Goal: Use online tool/utility: Utilize a website feature to perform a specific function

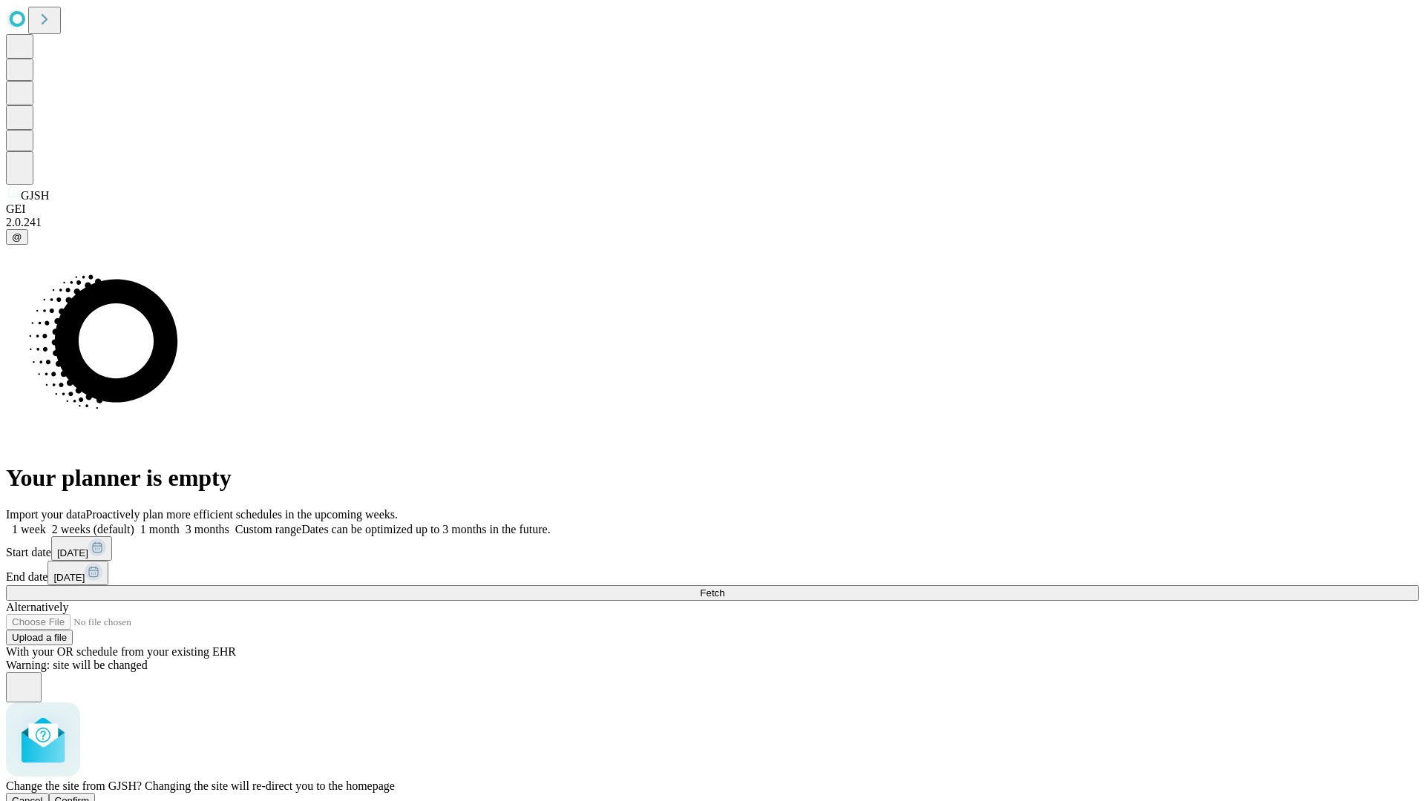
click at [90, 795] on span "Confirm" at bounding box center [72, 800] width 35 height 11
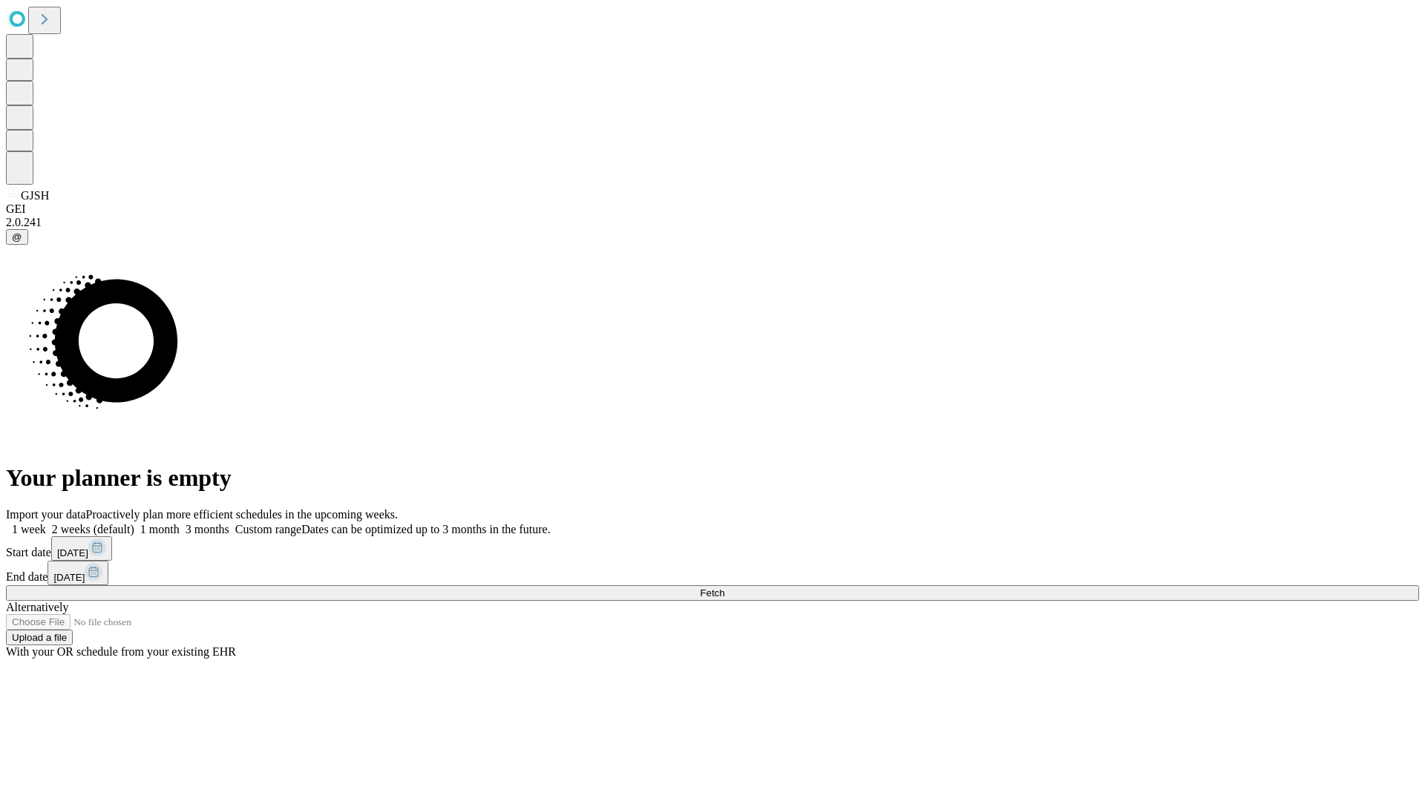
click at [46, 523] on label "1 week" at bounding box center [26, 529] width 40 height 13
click at [724, 588] on span "Fetch" at bounding box center [712, 593] width 24 height 11
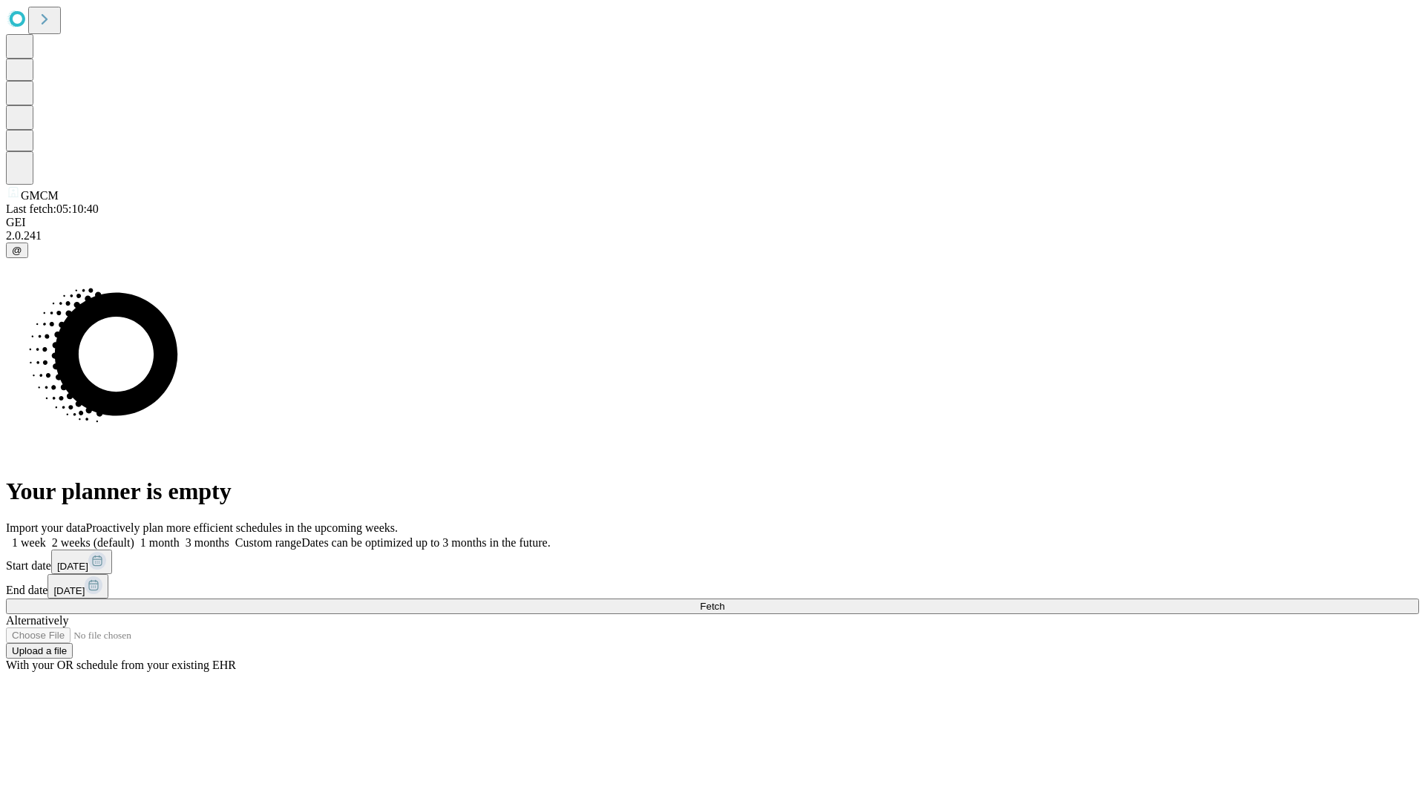
click at [46, 536] on label "1 week" at bounding box center [26, 542] width 40 height 13
click at [724, 601] on span "Fetch" at bounding box center [712, 606] width 24 height 11
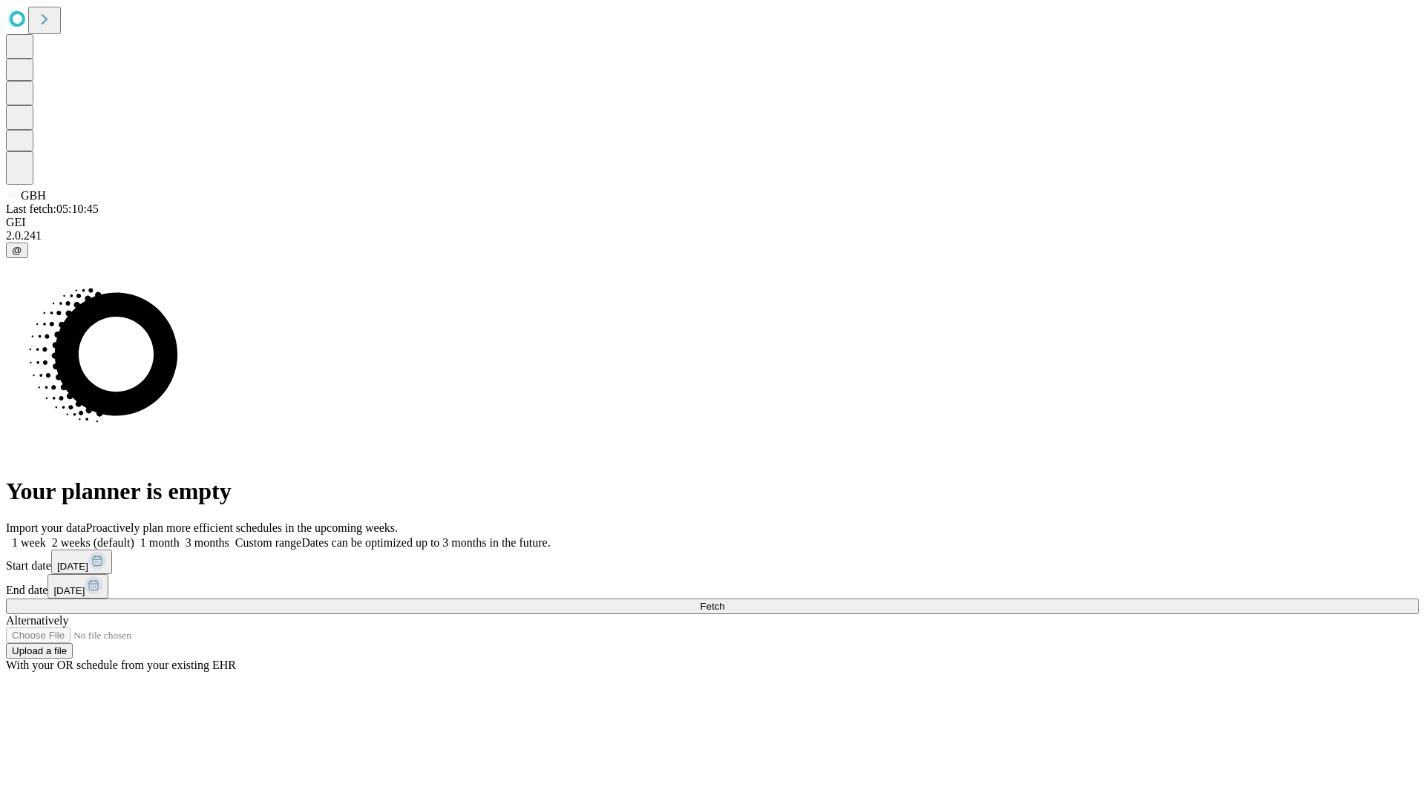
click at [46, 536] on label "1 week" at bounding box center [26, 542] width 40 height 13
click at [724, 601] on span "Fetch" at bounding box center [712, 606] width 24 height 11
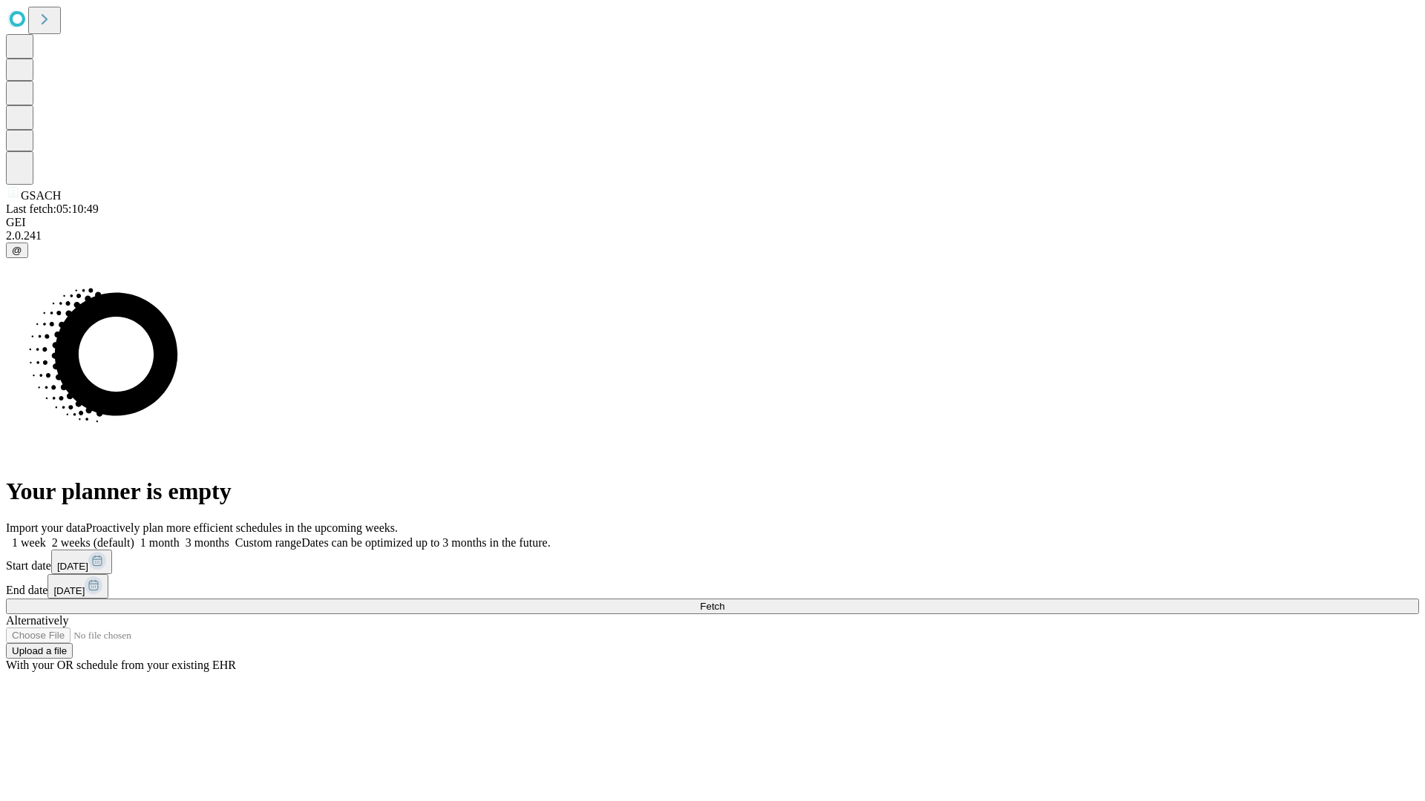
click at [46, 536] on label "1 week" at bounding box center [26, 542] width 40 height 13
click at [724, 601] on span "Fetch" at bounding box center [712, 606] width 24 height 11
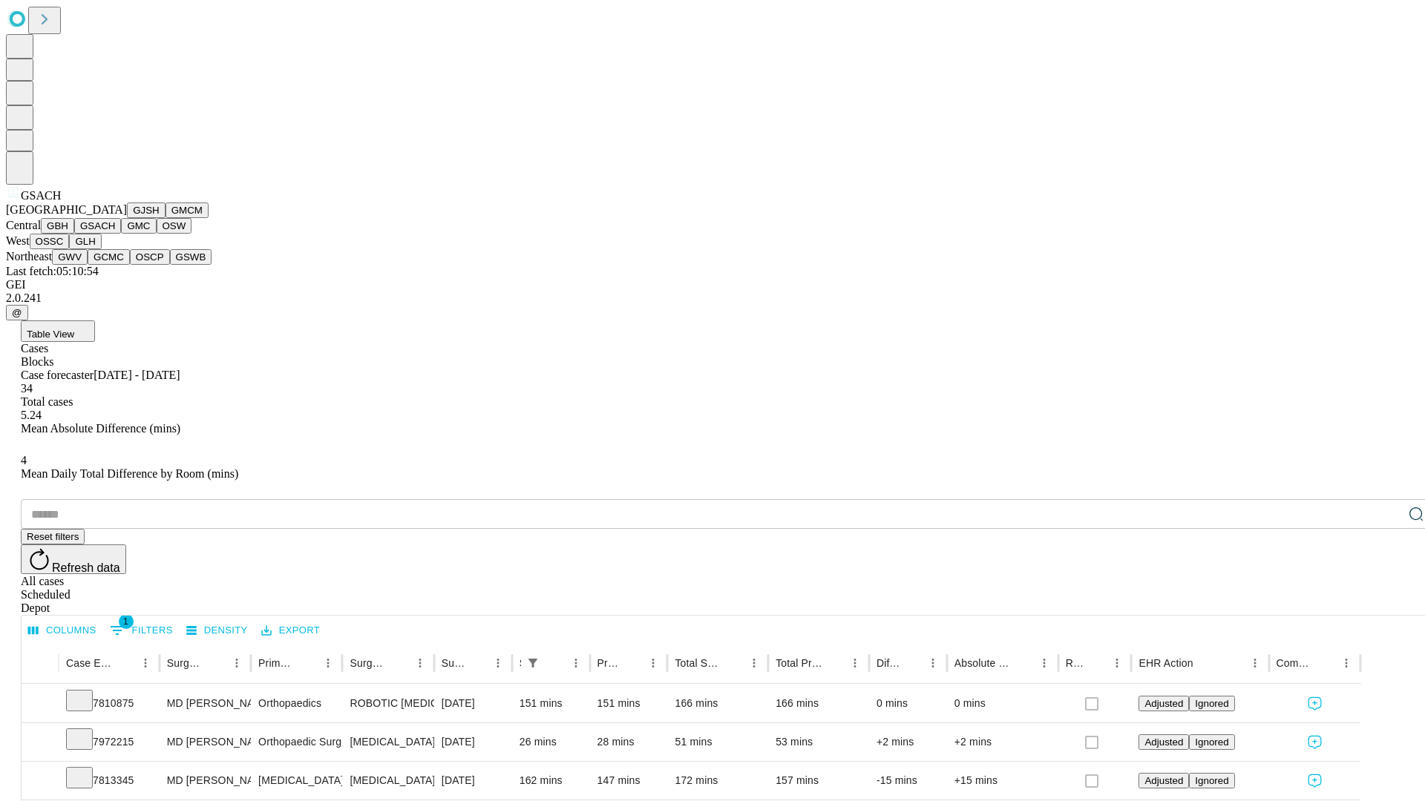
click at [121, 234] on button "GMC" at bounding box center [138, 226] width 35 height 16
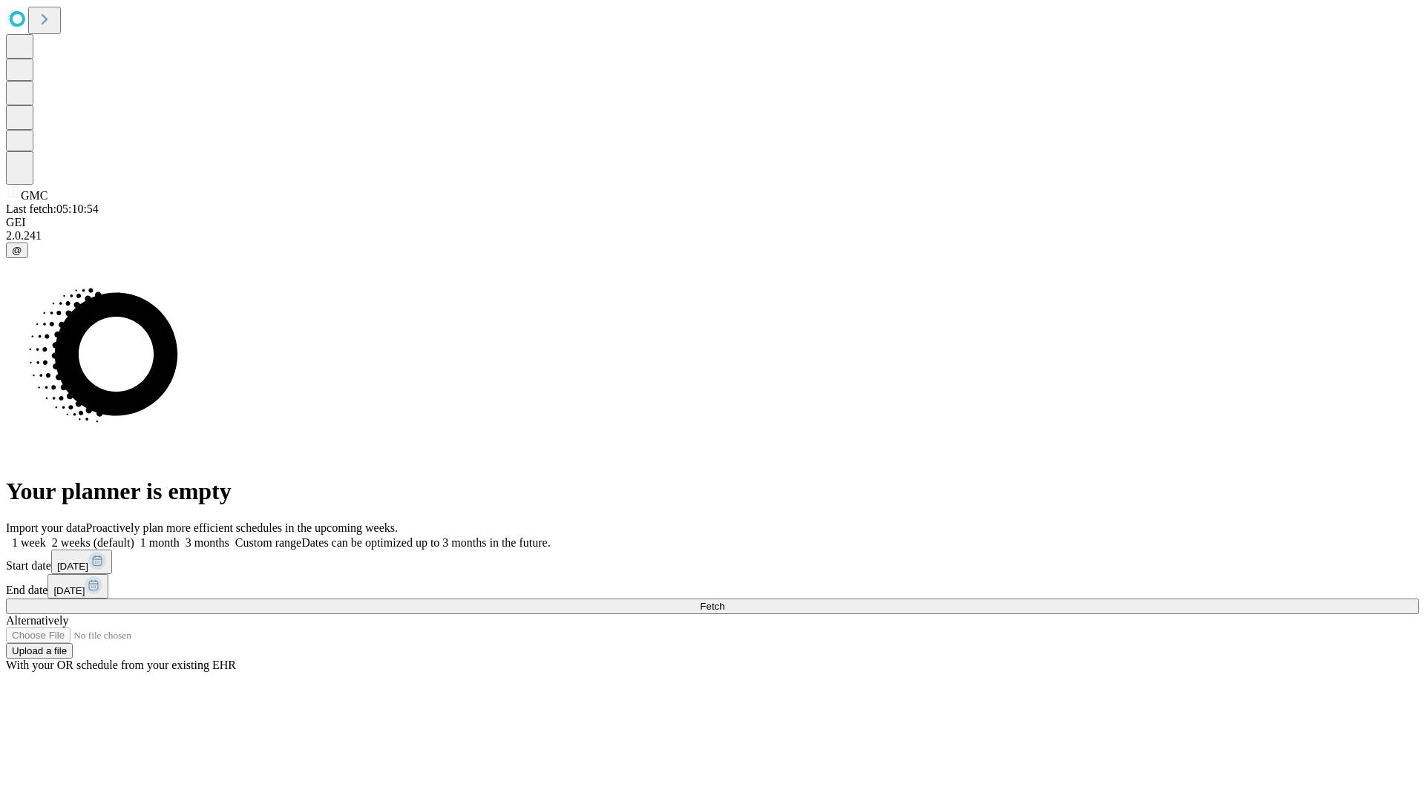
click at [46, 536] on label "1 week" at bounding box center [26, 542] width 40 height 13
click at [724, 601] on span "Fetch" at bounding box center [712, 606] width 24 height 11
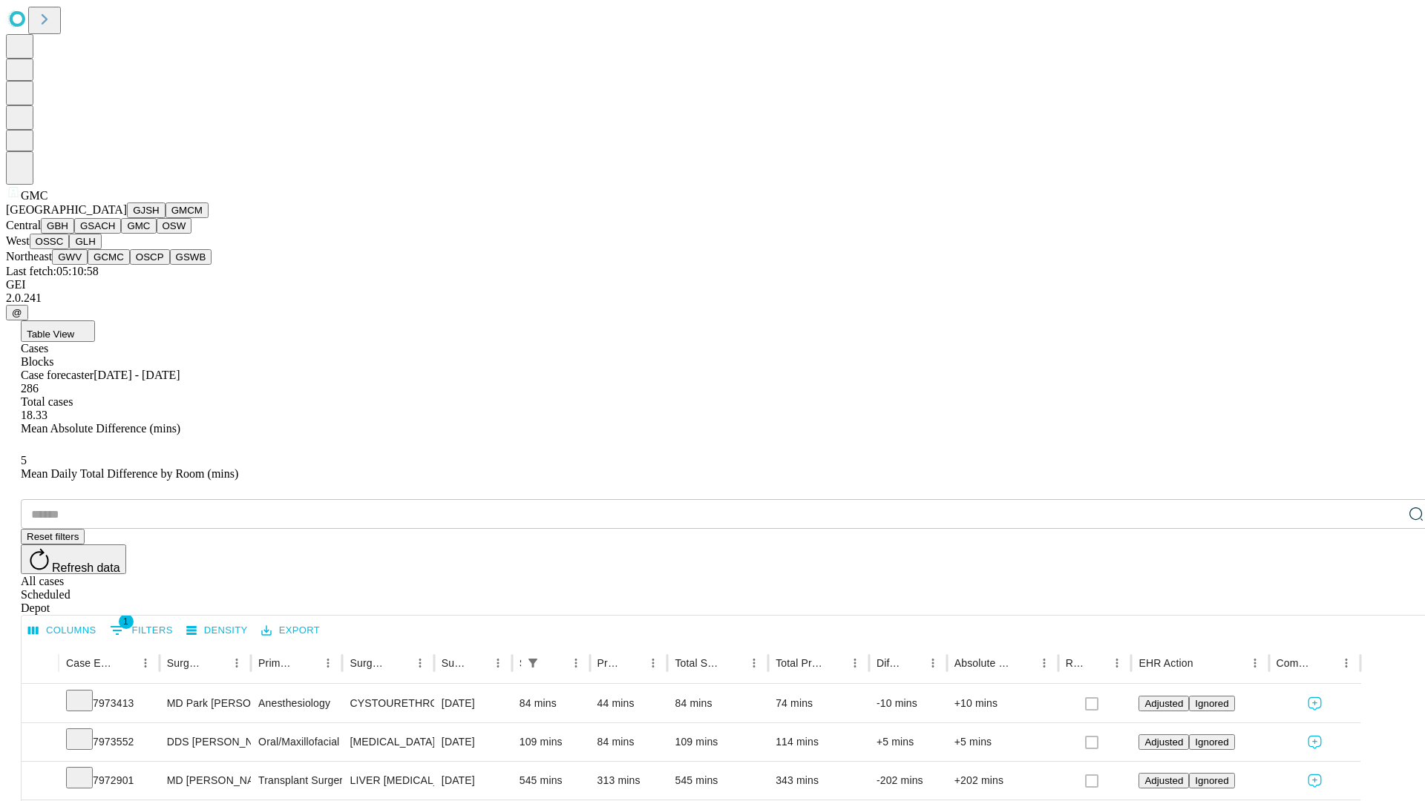
click at [157, 234] on button "OSW" at bounding box center [175, 226] width 36 height 16
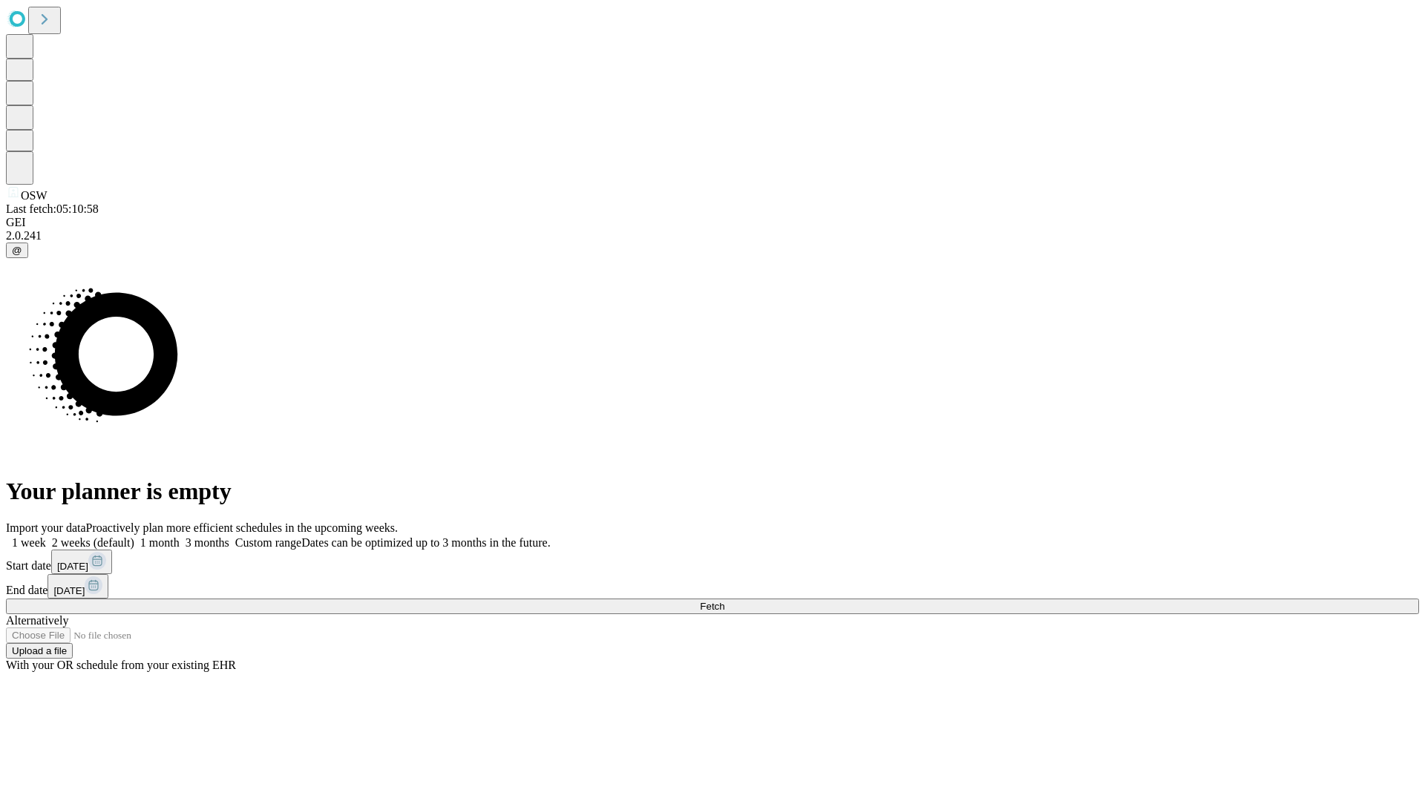
click at [46, 536] on label "1 week" at bounding box center [26, 542] width 40 height 13
click at [724, 601] on span "Fetch" at bounding box center [712, 606] width 24 height 11
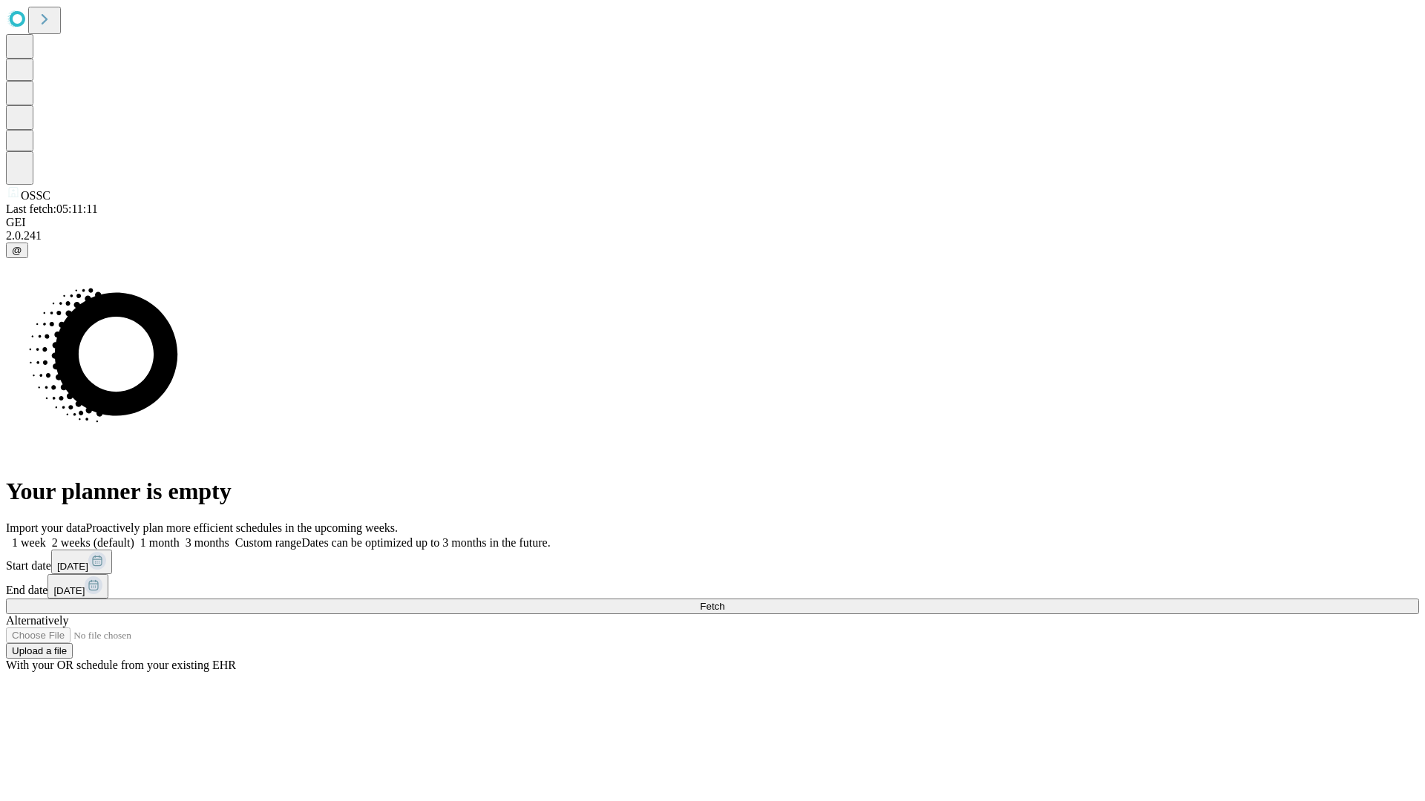
click at [46, 536] on label "1 week" at bounding box center [26, 542] width 40 height 13
click at [724, 601] on span "Fetch" at bounding box center [712, 606] width 24 height 11
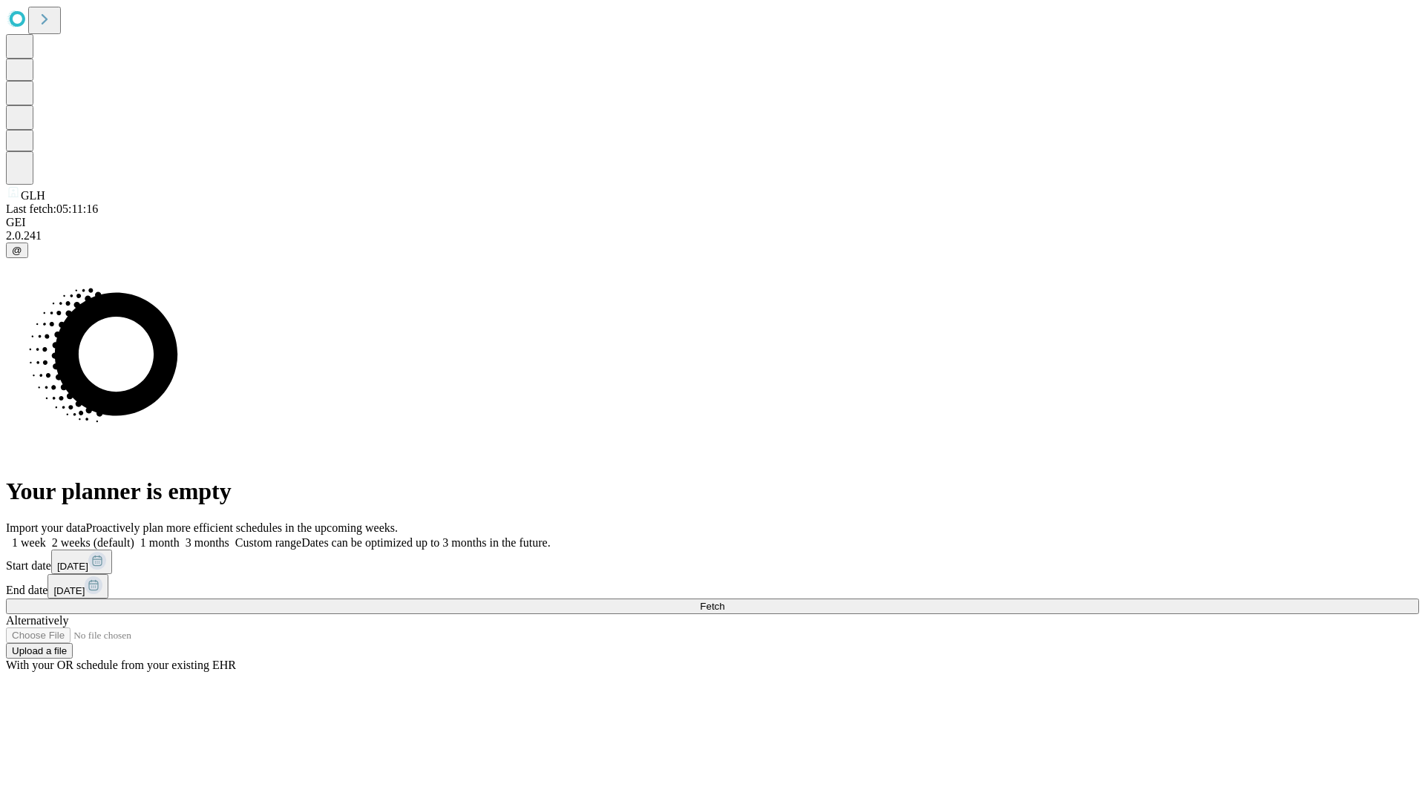
click at [46, 536] on label "1 week" at bounding box center [26, 542] width 40 height 13
click at [724, 601] on span "Fetch" at bounding box center [712, 606] width 24 height 11
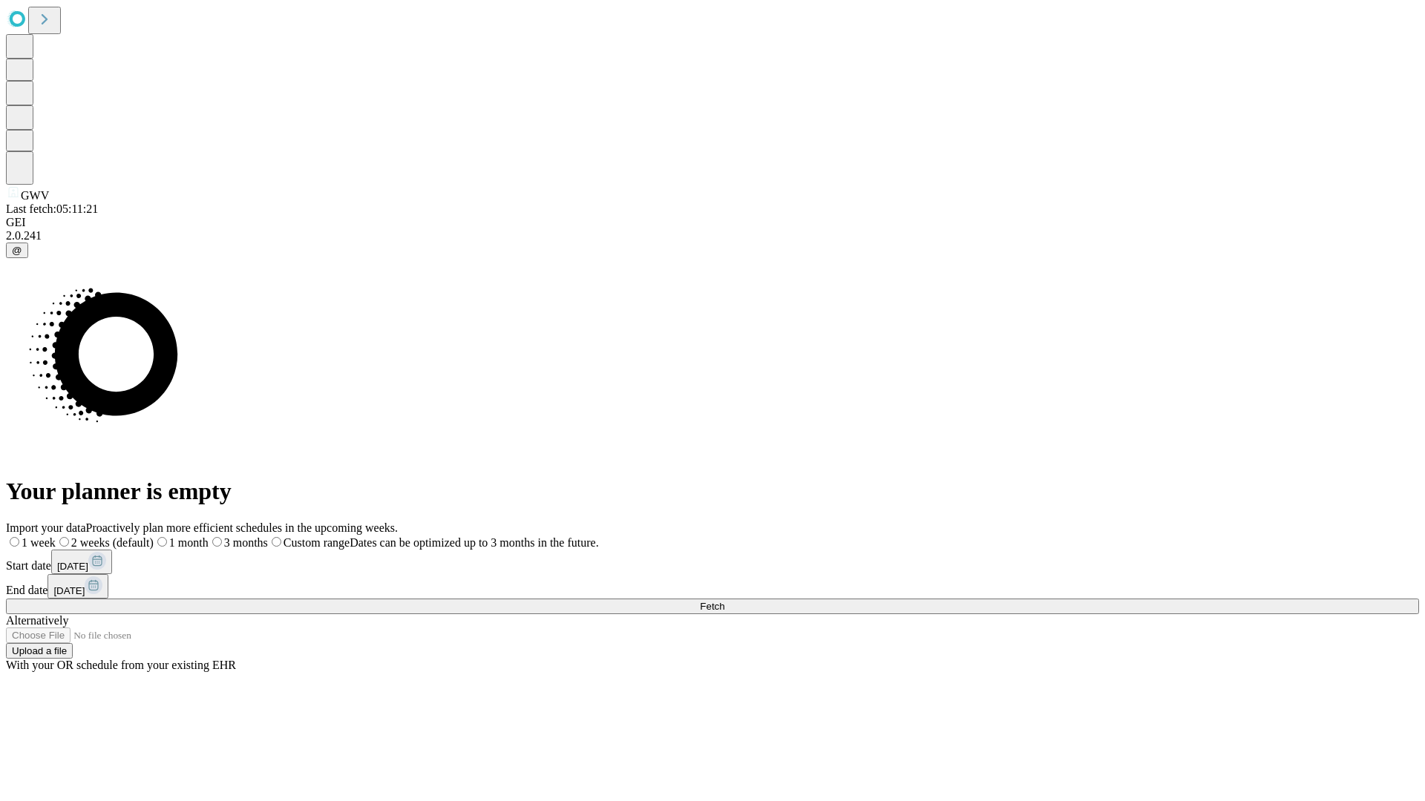
click at [56, 536] on label "1 week" at bounding box center [31, 542] width 50 height 13
click at [724, 601] on span "Fetch" at bounding box center [712, 606] width 24 height 11
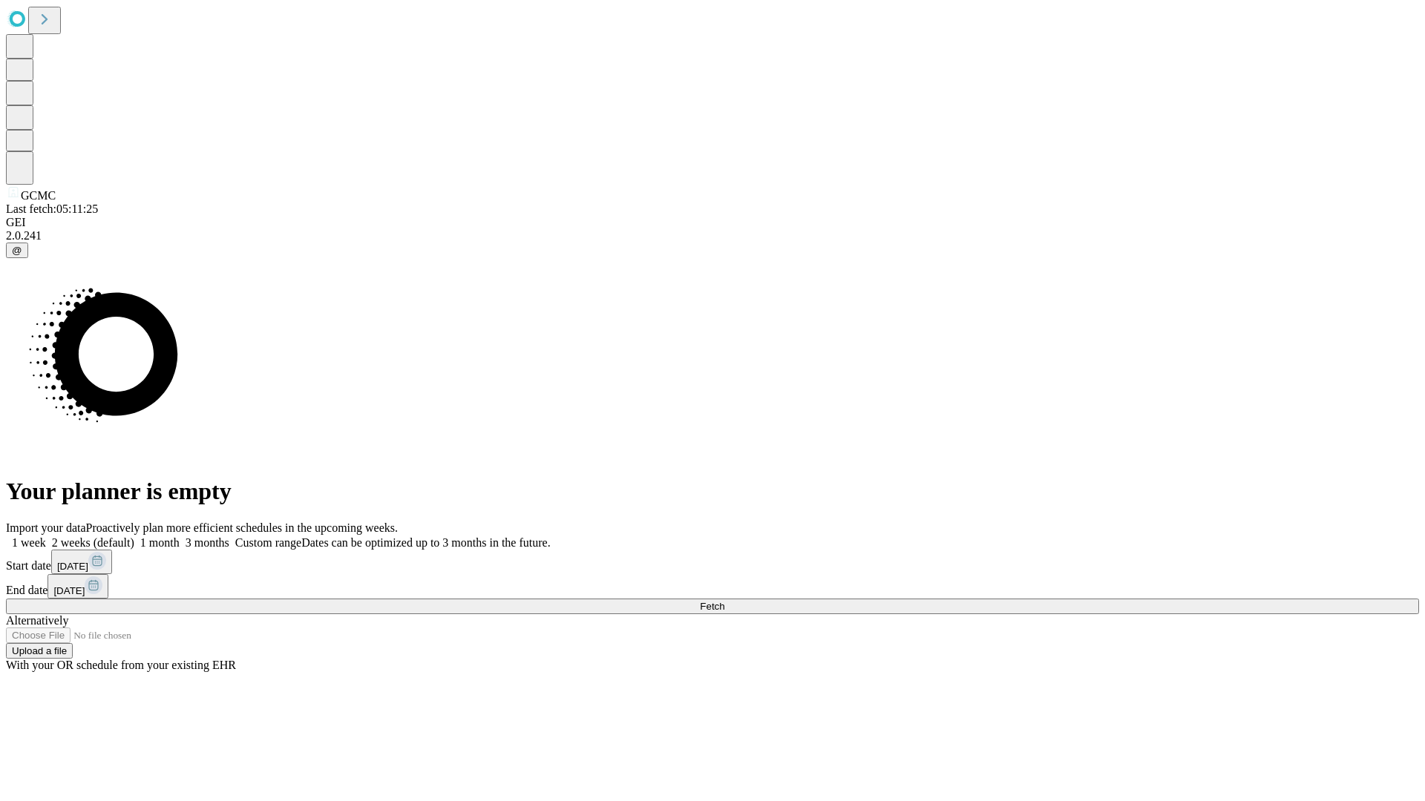
click at [46, 536] on label "1 week" at bounding box center [26, 542] width 40 height 13
click at [724, 601] on span "Fetch" at bounding box center [712, 606] width 24 height 11
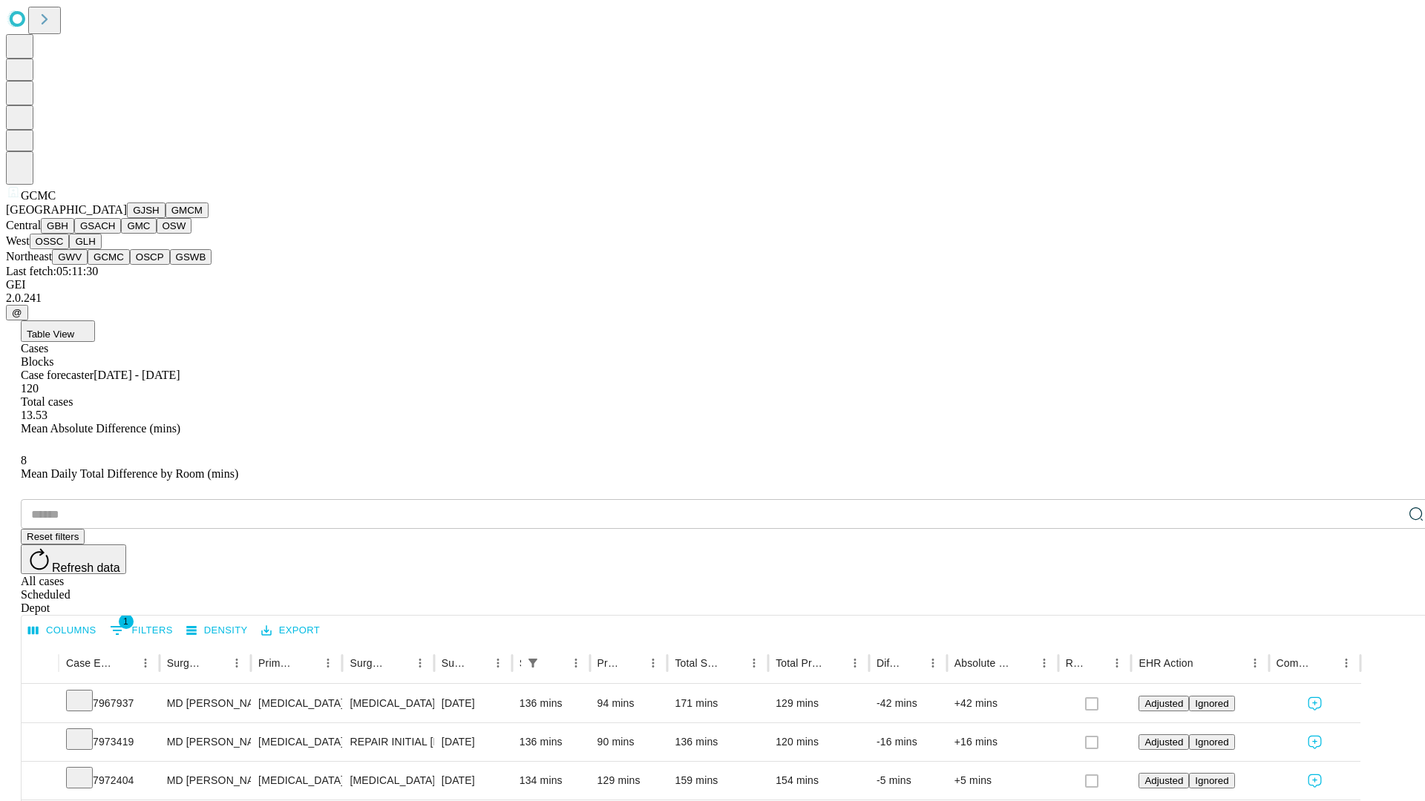
click at [130, 265] on button "OSCP" at bounding box center [150, 257] width 40 height 16
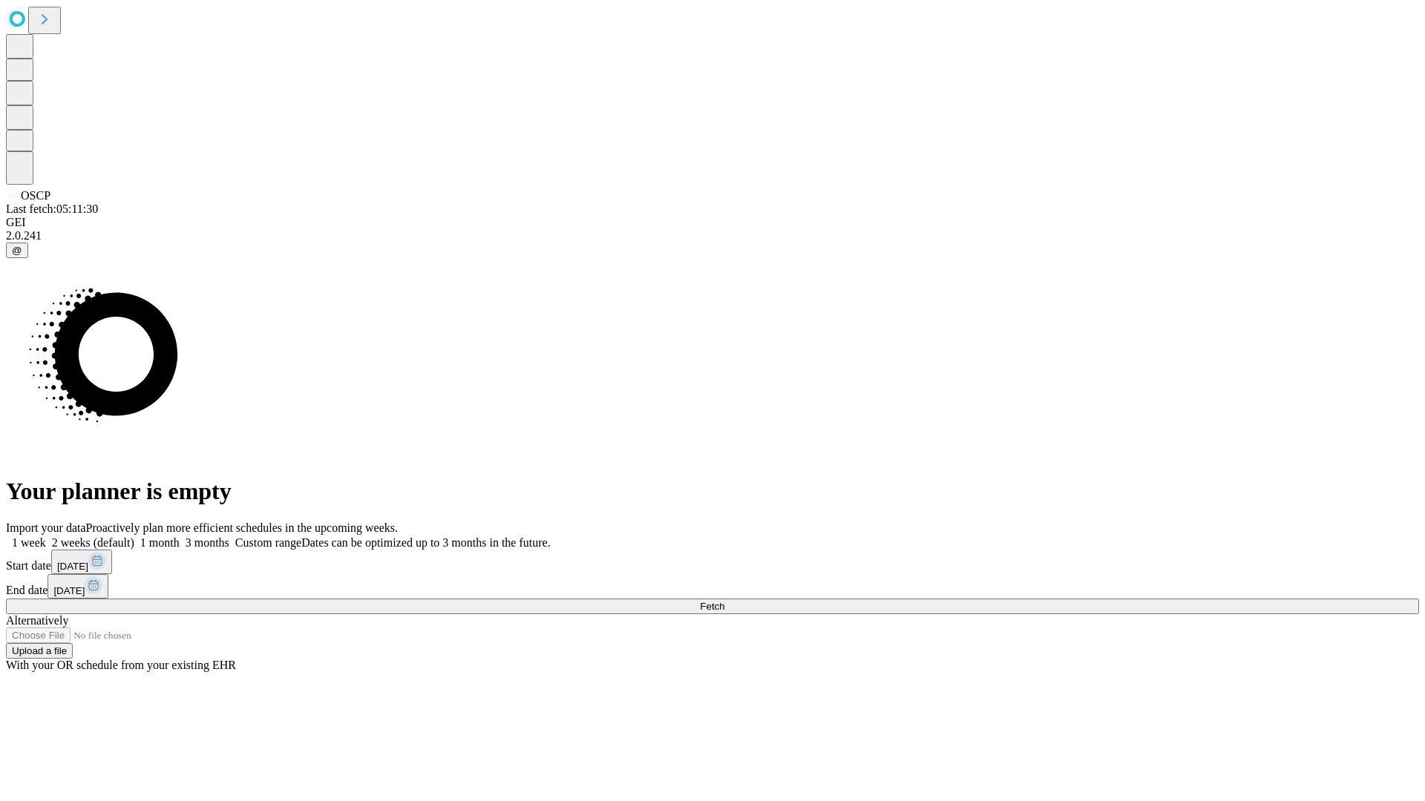
click at [46, 536] on label "1 week" at bounding box center [26, 542] width 40 height 13
click at [724, 601] on span "Fetch" at bounding box center [712, 606] width 24 height 11
